Goal: Check status

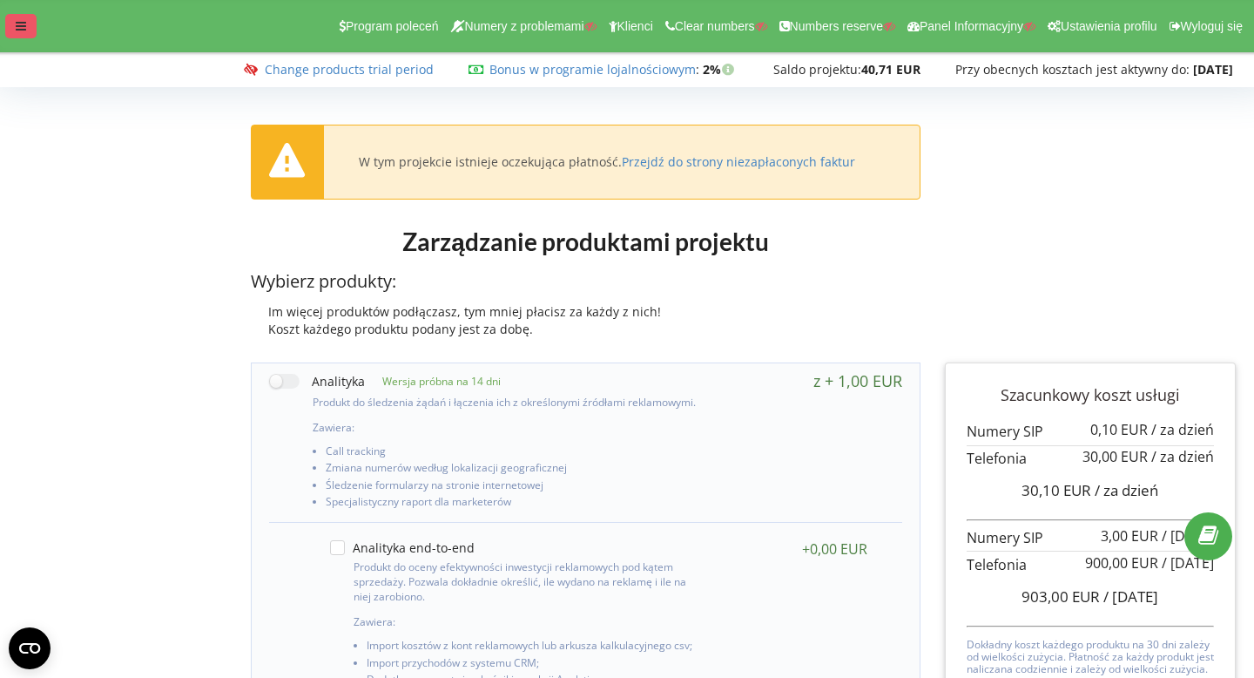
click at [23, 19] on div at bounding box center [20, 26] width 31 height 24
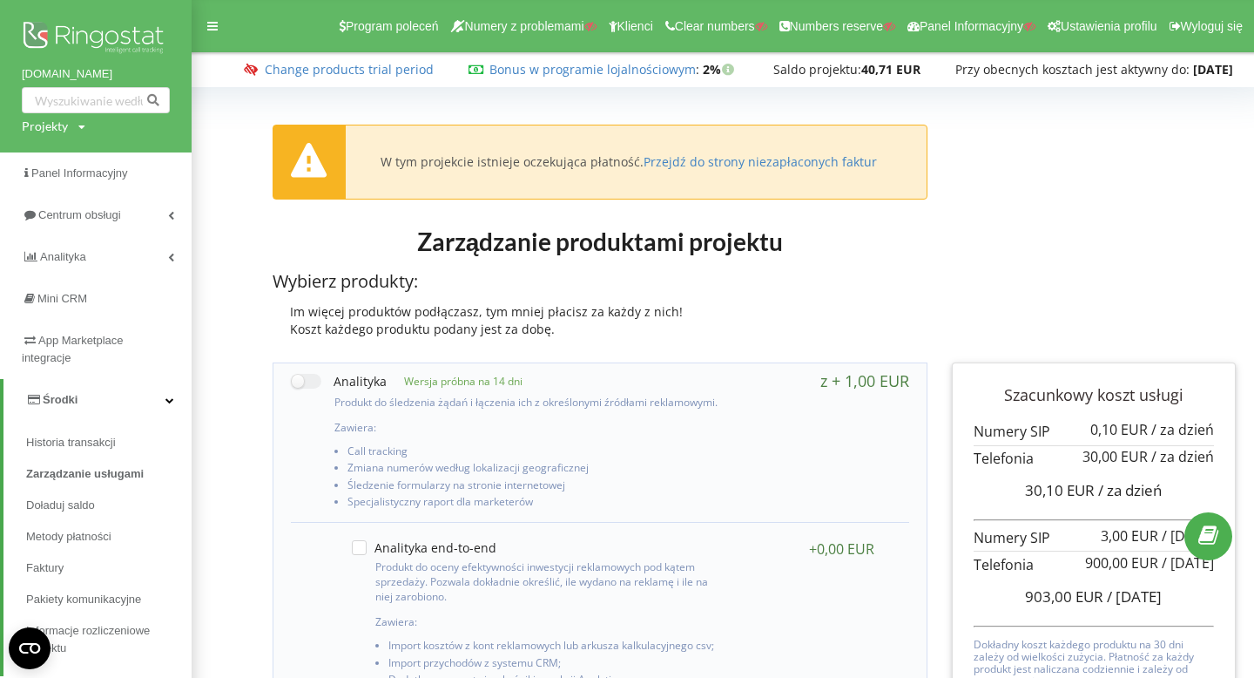
click at [46, 130] on div "Projekty" at bounding box center [45, 126] width 46 height 17
click at [60, 156] on input "text" at bounding box center [75, 162] width 87 height 25
paste input "[DOMAIN_NAME]"
type input "[DOMAIN_NAME]"
click at [44, 161] on input "[DOMAIN_NAME]" at bounding box center [75, 162] width 87 height 25
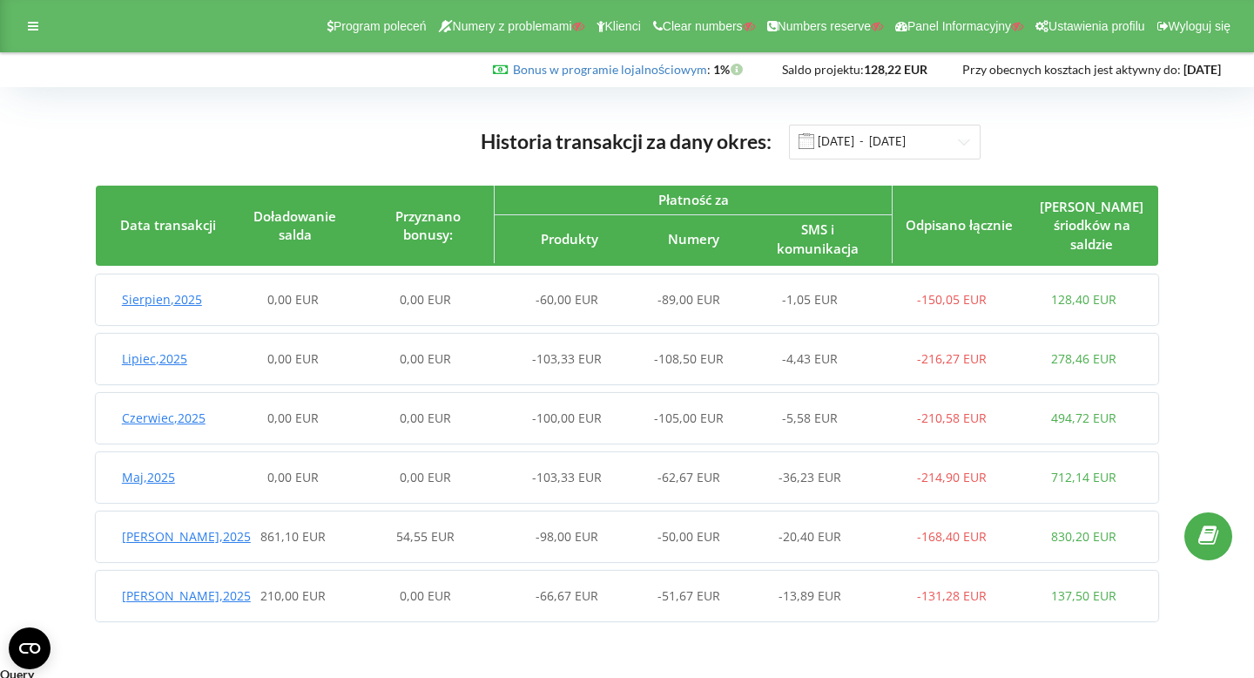
click at [163, 303] on span "Sierpien , 2025" at bounding box center [162, 299] width 80 height 17
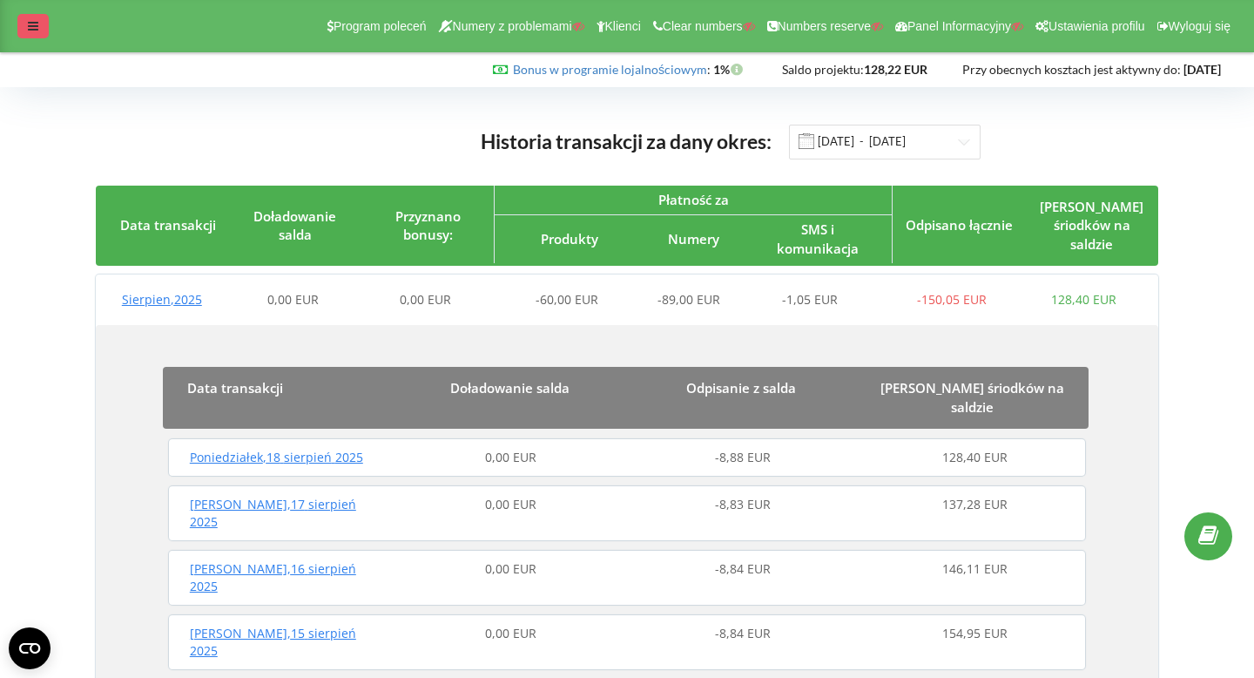
click at [30, 21] on icon at bounding box center [33, 26] width 10 height 12
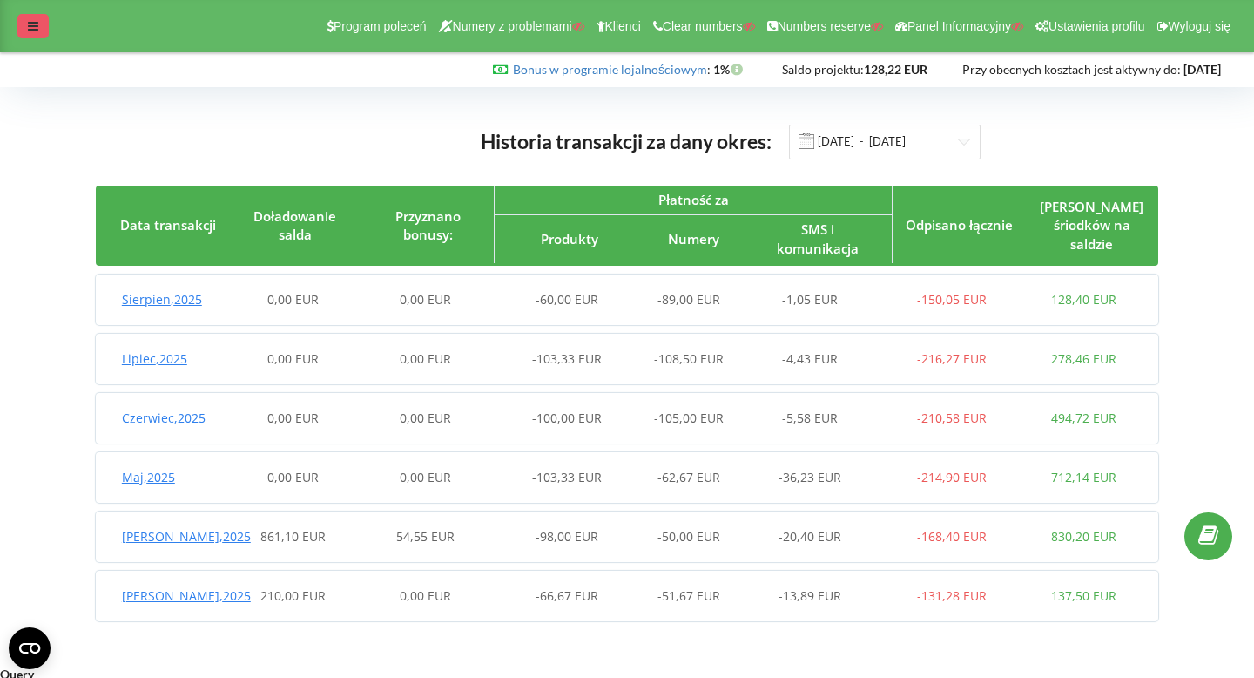
click at [42, 17] on div at bounding box center [32, 26] width 31 height 24
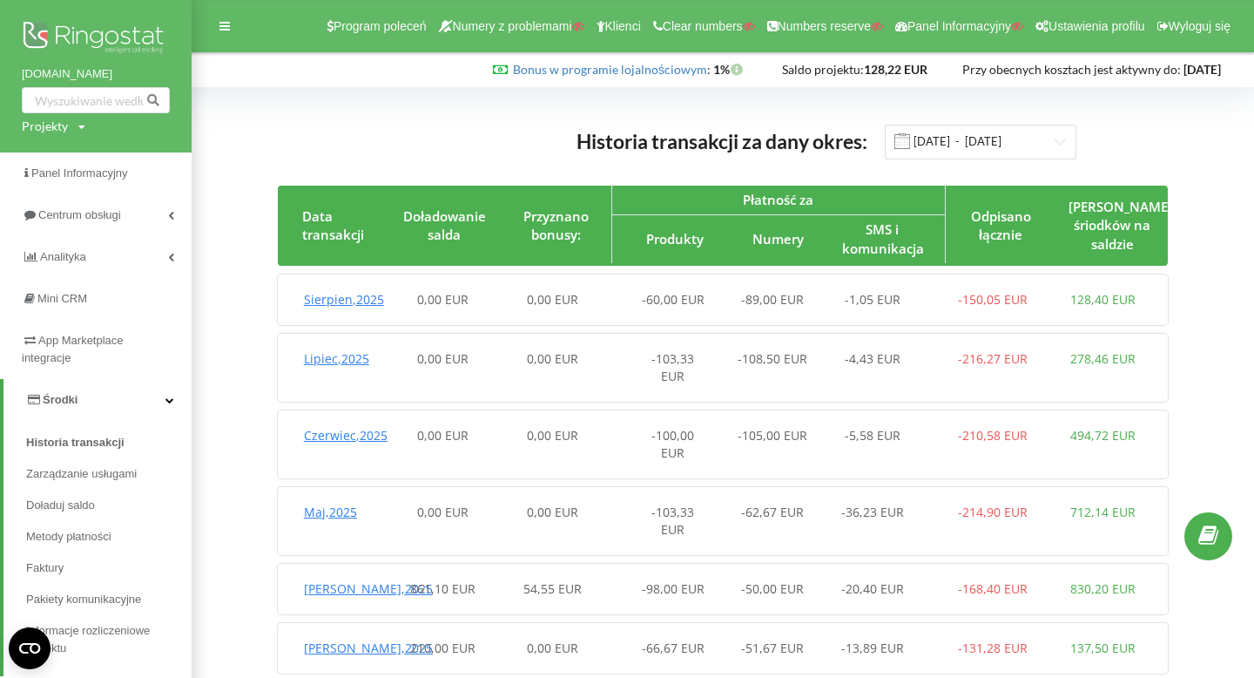
click at [49, 132] on div "Projekty" at bounding box center [45, 126] width 46 height 17
click at [64, 161] on input "text" at bounding box center [75, 162] width 87 height 25
paste input "jobstar.network"
type input "jobstar.network"
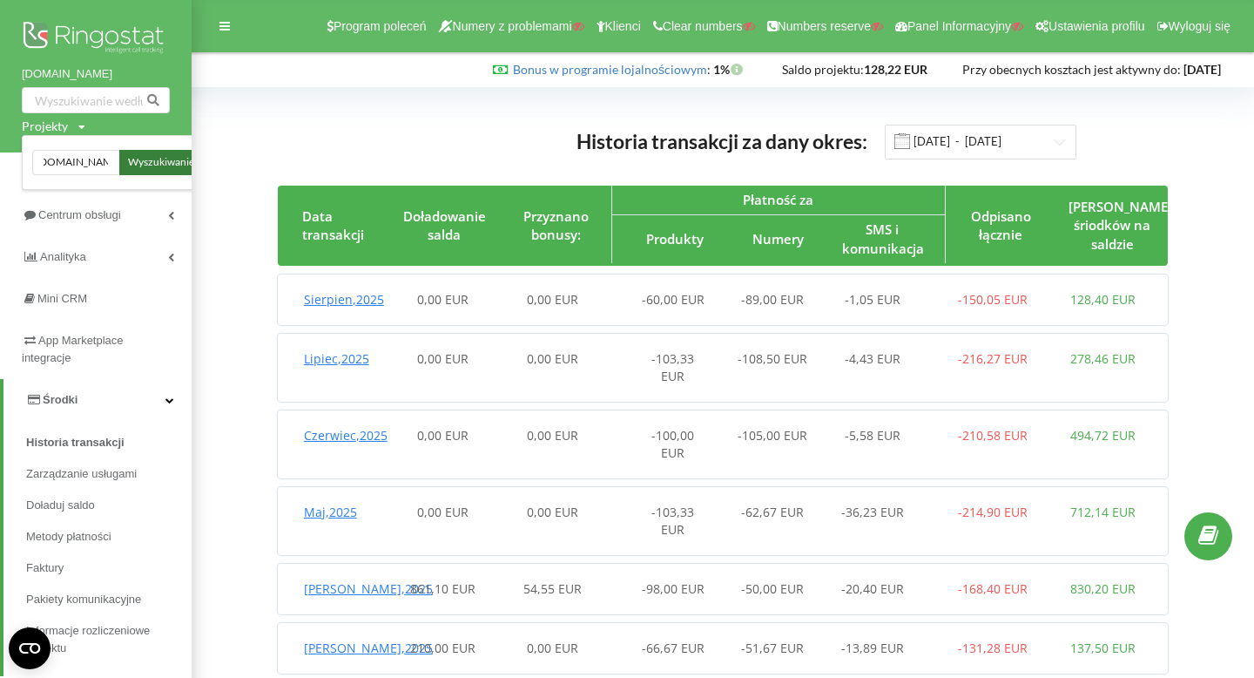
click at [138, 159] on span "Wyszukiwanie" at bounding box center [161, 163] width 66 height 16
